Goal: Information Seeking & Learning: Obtain resource

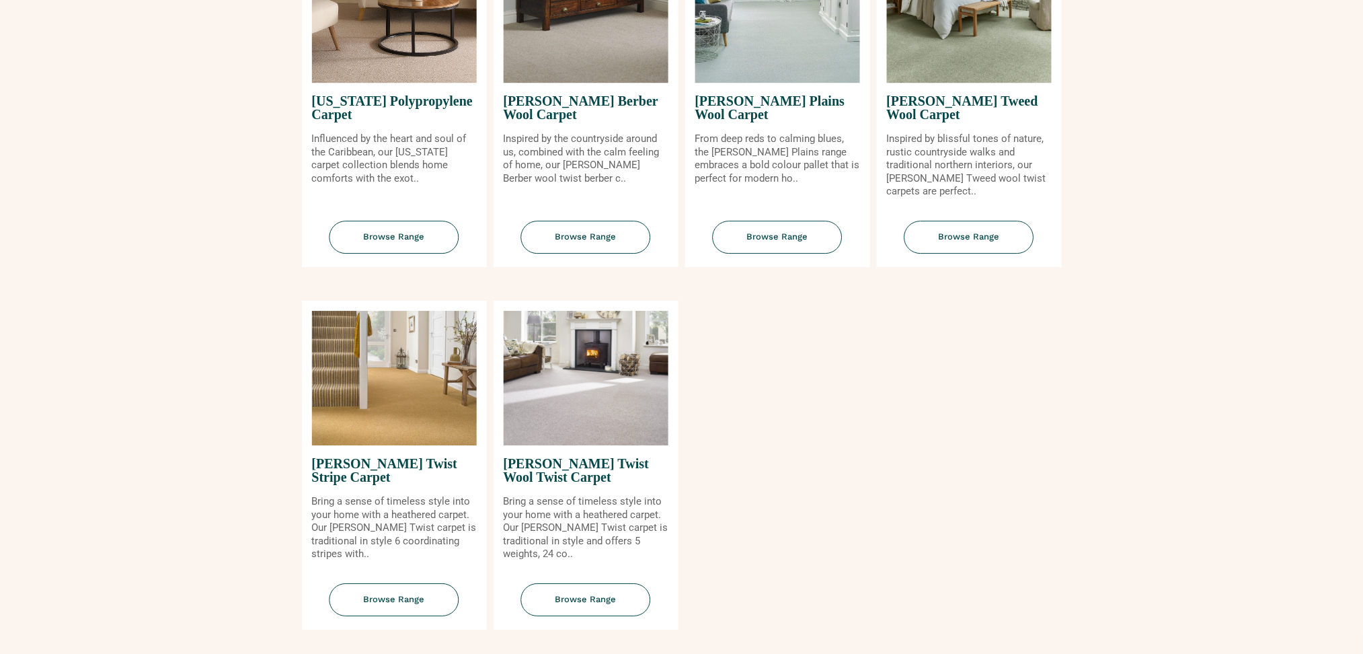
scroll to position [1434, 0]
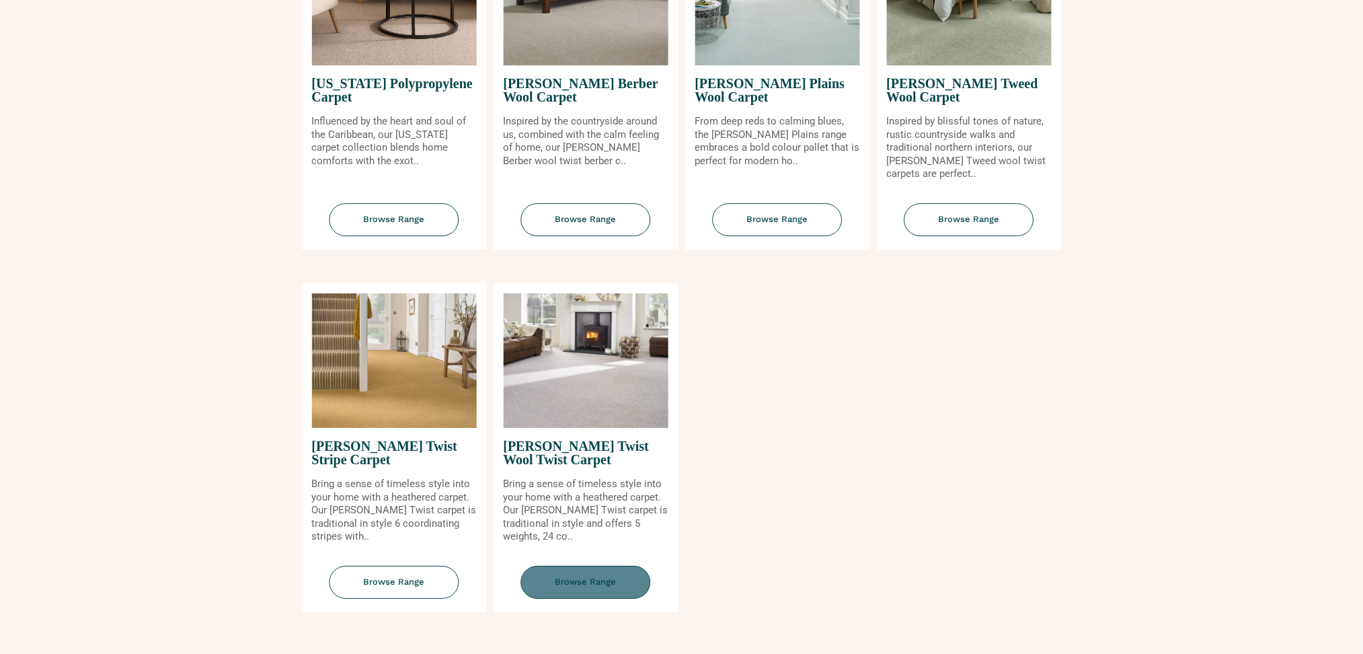
click at [564, 584] on span "Browse Range" at bounding box center [586, 581] width 130 height 33
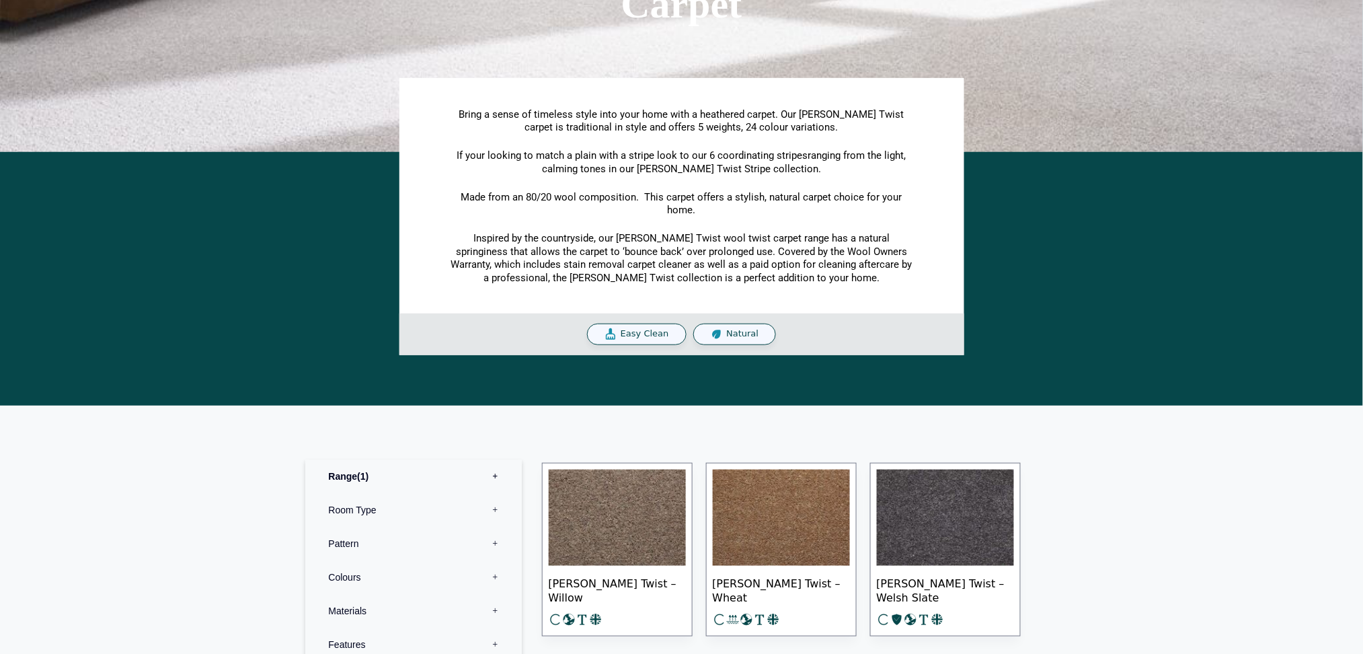
scroll to position [358, 0]
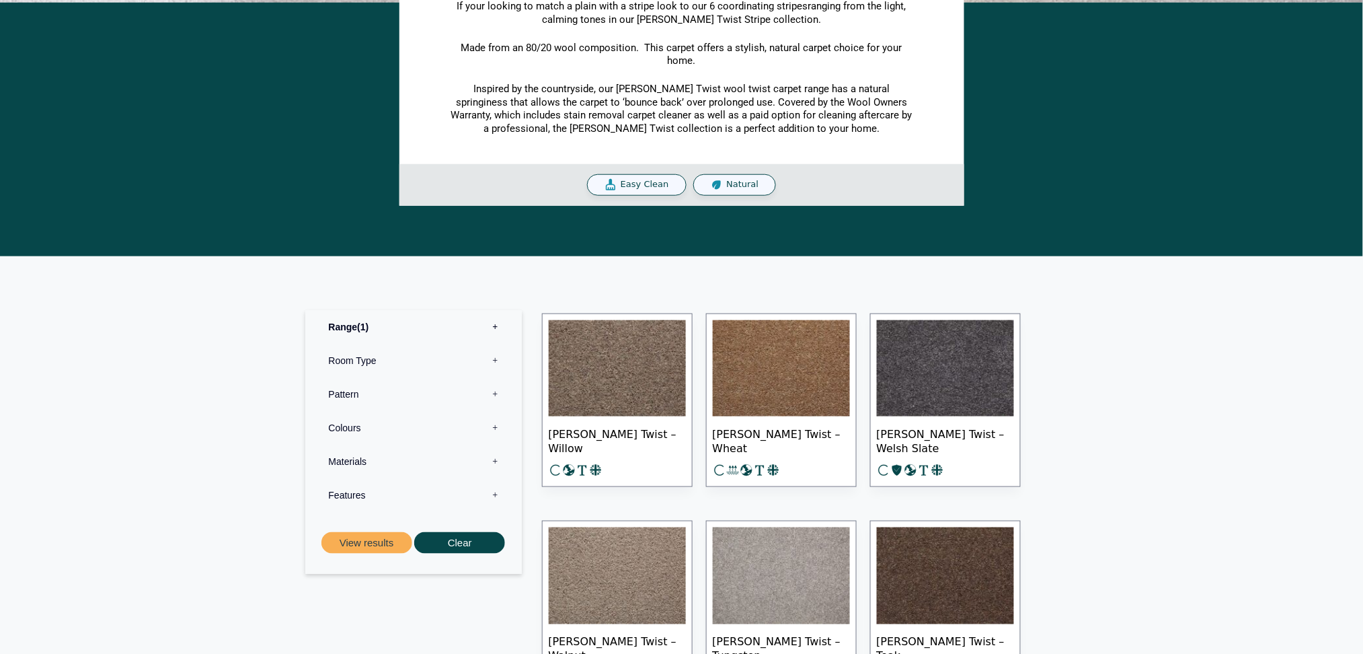
click at [630, 364] on img at bounding box center [617, 368] width 137 height 97
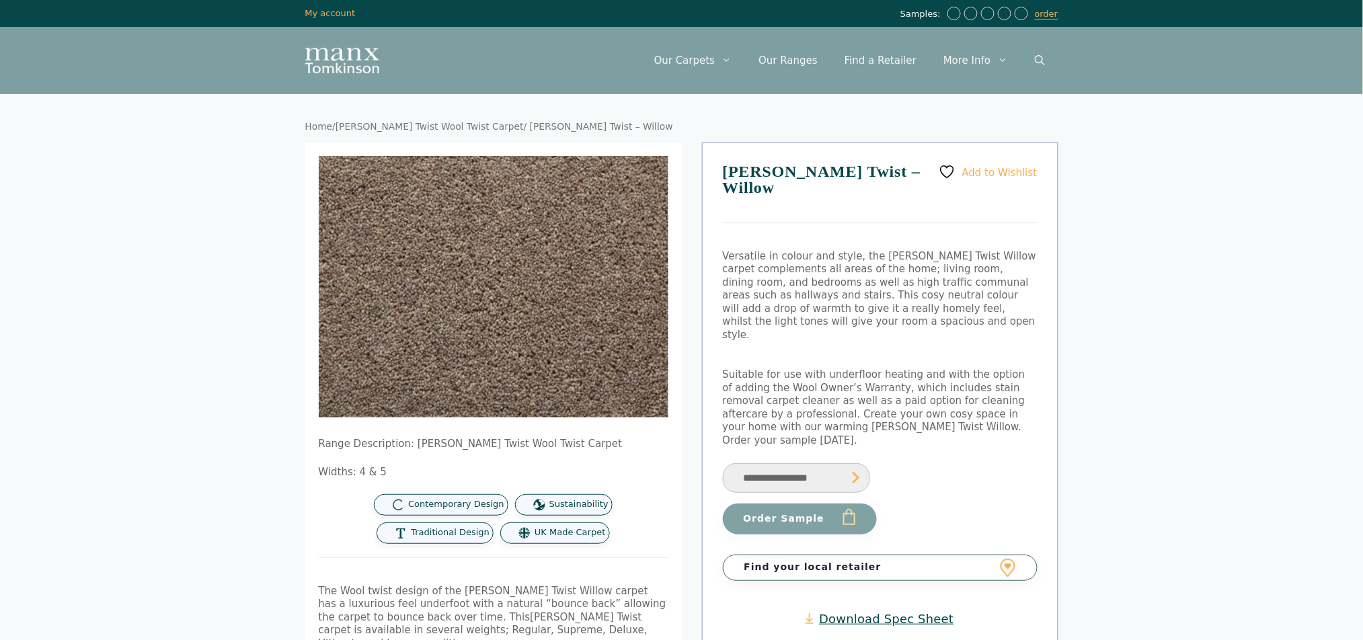
click at [809, 463] on select "**********" at bounding box center [796, 478] width 147 height 30
click at [930, 611] on link "Download Spec Sheet" at bounding box center [879, 618] width 148 height 15
